Goal: Download file/media

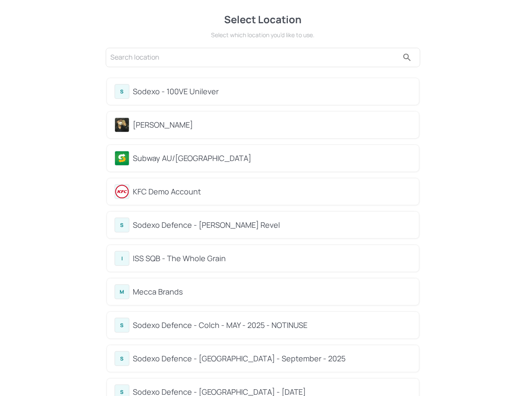
click at [169, 158] on div "Subway AU/[GEOGRAPHIC_DATA]" at bounding box center [272, 158] width 279 height 11
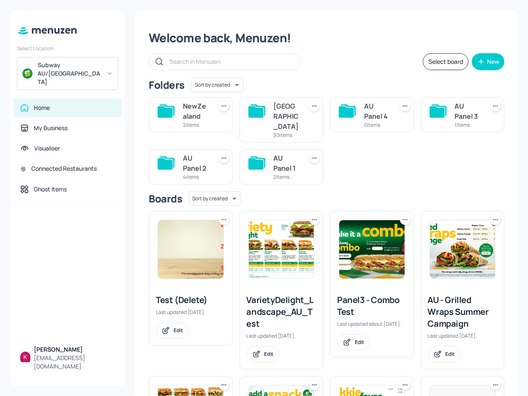
click at [211, 63] on input "text" at bounding box center [230, 61] width 123 height 12
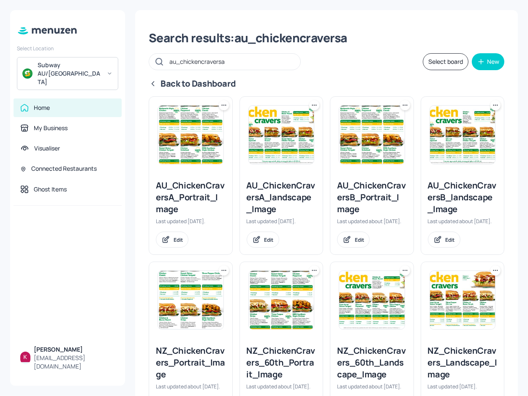
type input "au_chickencraversa"
drag, startPoint x: 290, startPoint y: 194, endPoint x: 269, endPoint y: 186, distance: 21.9
click at [269, 186] on div "AU_ChickenCraversA_landscape_Image" at bounding box center [282, 198] width 70 height 36
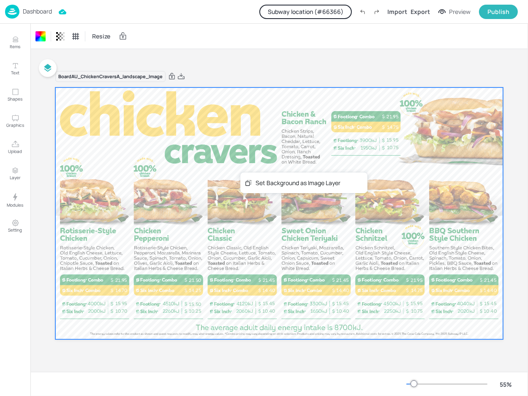
click at [296, 70] on div "Board AU_ChickenCraversA_landscape_Image 10.70 15.95 21.95 14.70 14.25 21.50 15…" at bounding box center [279, 210] width 448 height 300
click at [416, 11] on div "Export" at bounding box center [420, 11] width 19 height 9
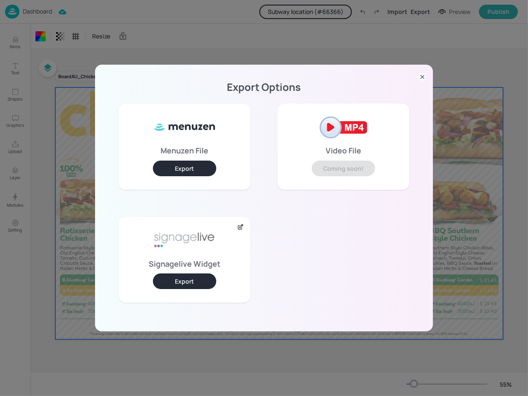
click at [239, 227] on icon at bounding box center [240, 227] width 7 height 7
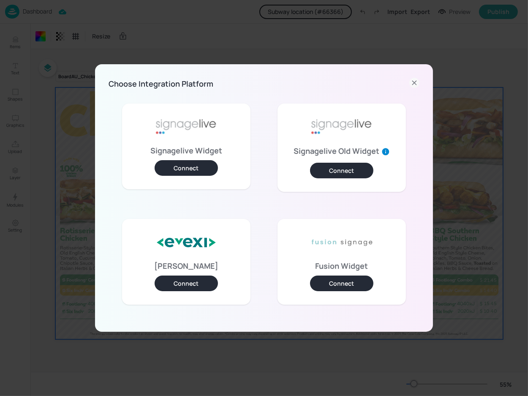
click at [336, 172] on button "Connect" at bounding box center [341, 171] width 63 height 16
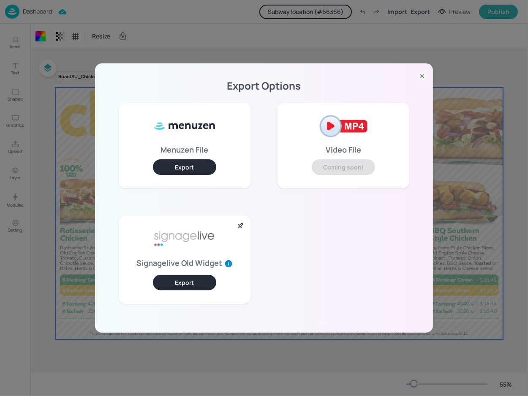
click at [194, 279] on button "Export" at bounding box center [184, 283] width 63 height 16
